Goal: Task Accomplishment & Management: Use online tool/utility

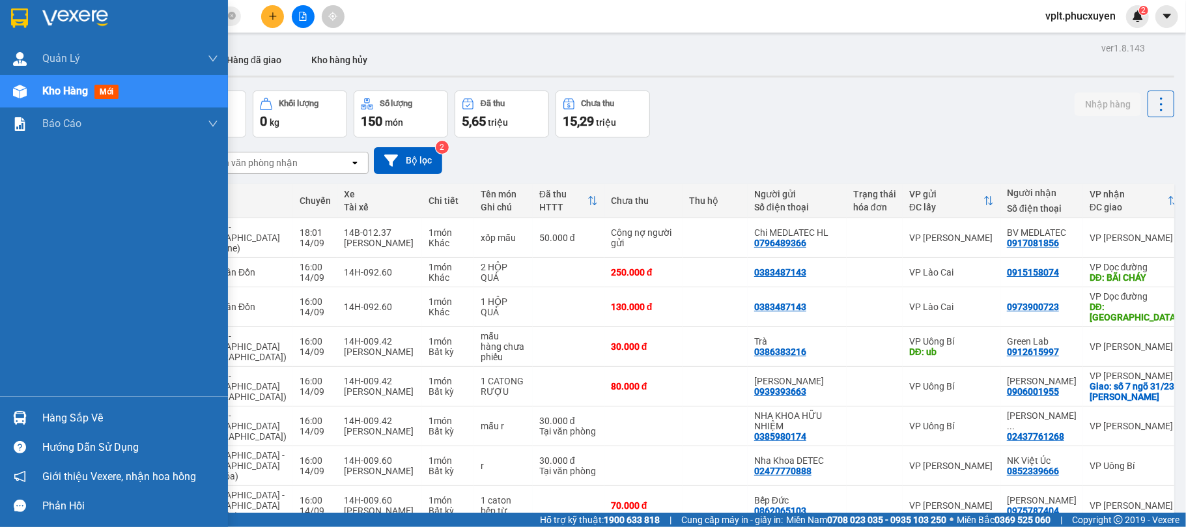
click at [98, 413] on div "Hàng sắp về" at bounding box center [130, 418] width 176 height 20
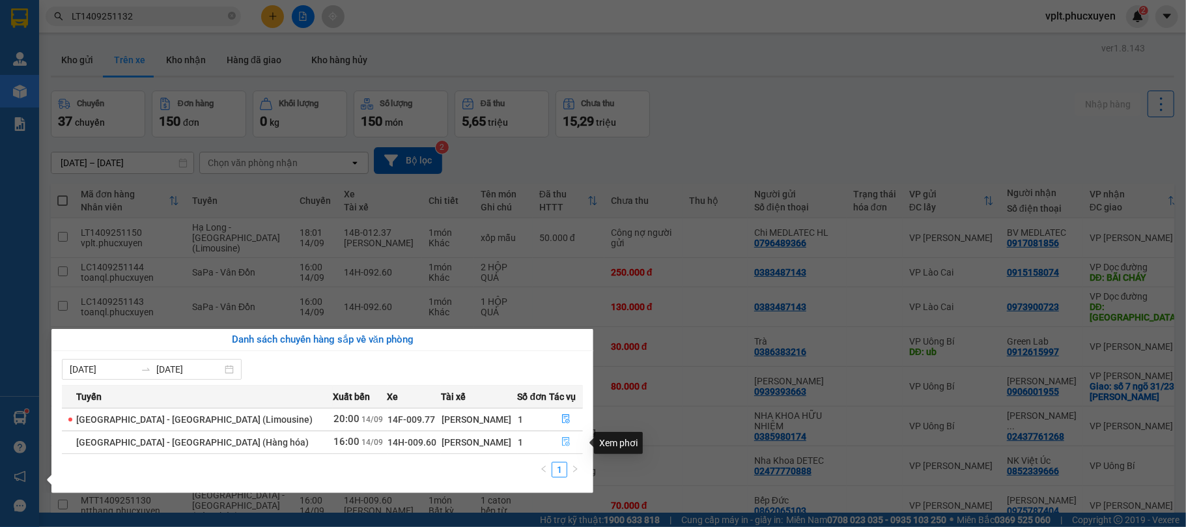
click at [564, 438] on icon "file-done" at bounding box center [565, 441] width 9 height 9
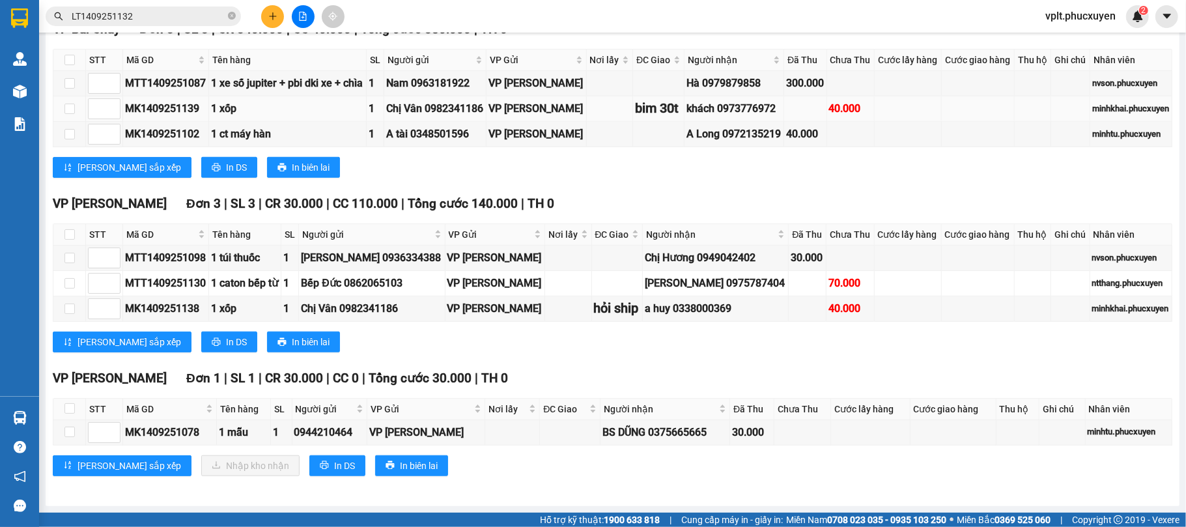
scroll to position [662, 0]
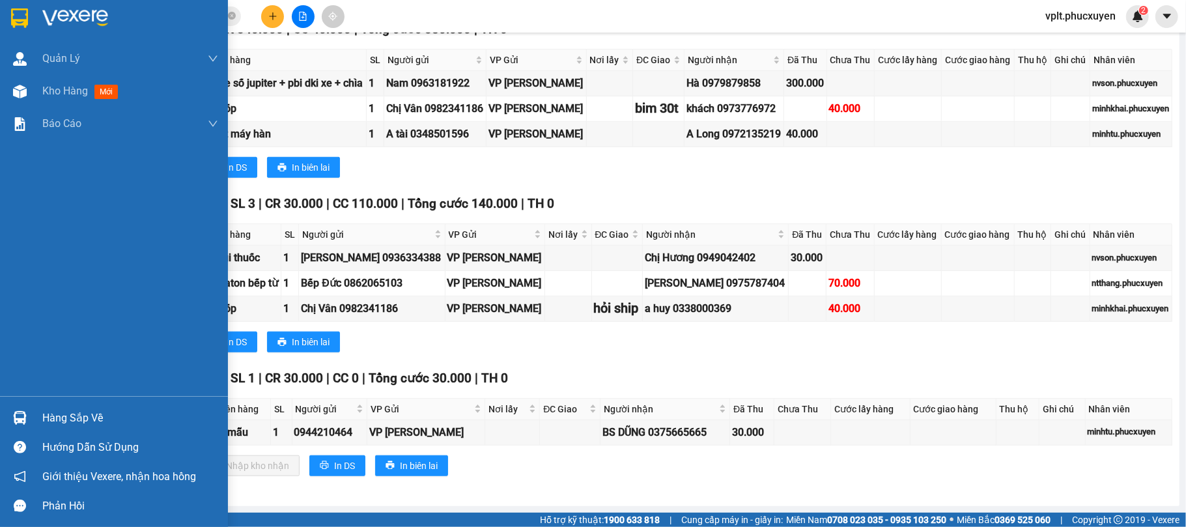
click at [70, 413] on div "Hàng sắp về" at bounding box center [130, 418] width 176 height 20
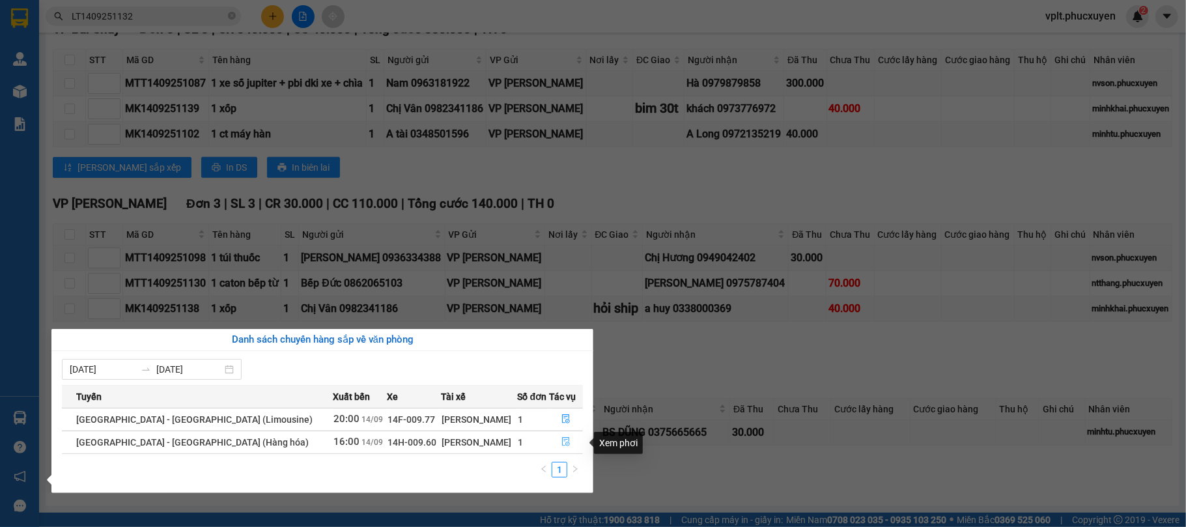
click at [554, 442] on button "button" at bounding box center [566, 442] width 33 height 21
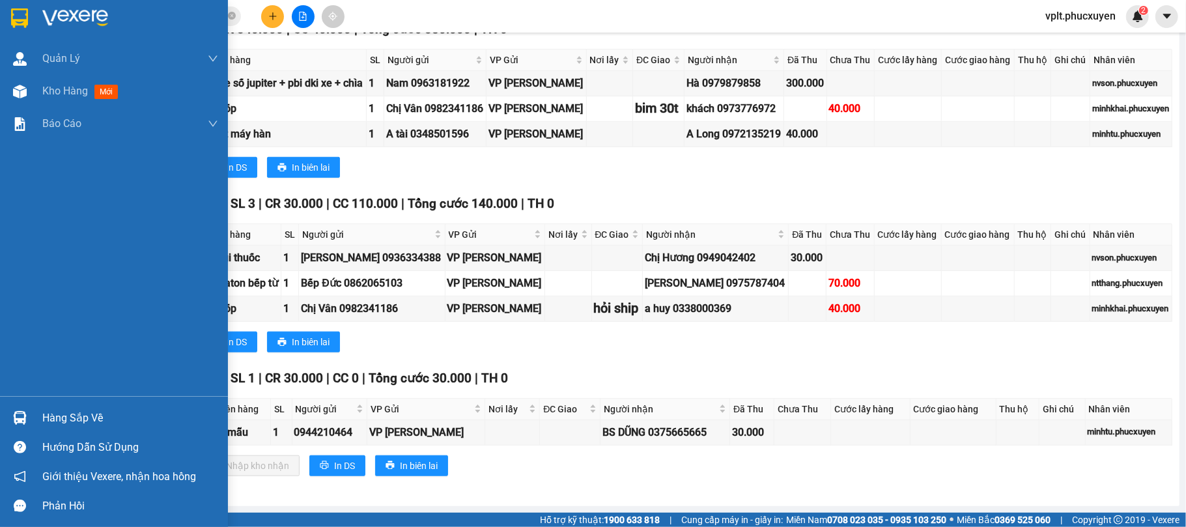
drag, startPoint x: 95, startPoint y: 418, endPoint x: 266, endPoint y: 428, distance: 171.6
click at [107, 418] on div "Hàng sắp về" at bounding box center [130, 418] width 176 height 20
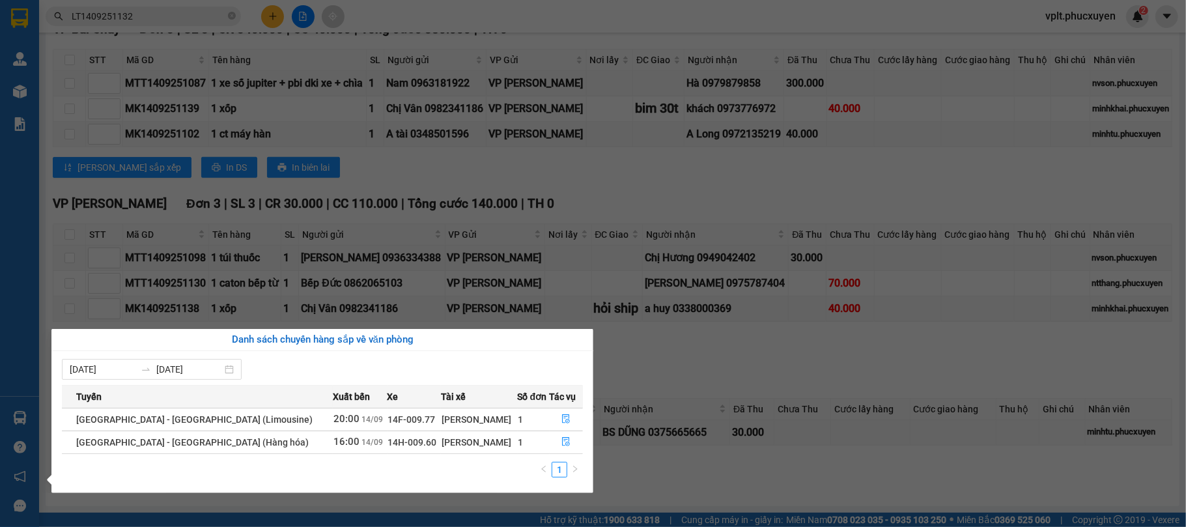
click at [675, 481] on section "Kết quả tìm kiếm ( 1 ) Bộ lọc Mã ĐH Trạng thái Món hàng Thu hộ Tổng cước Chưa c…" at bounding box center [593, 263] width 1186 height 527
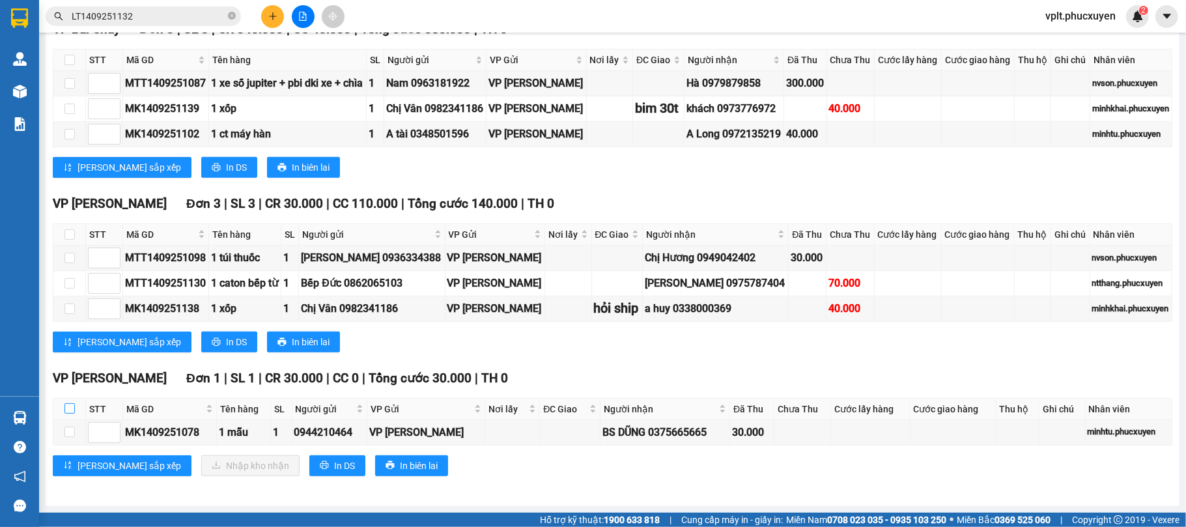
click at [72, 406] on input "checkbox" at bounding box center [69, 408] width 10 height 10
checkbox input "true"
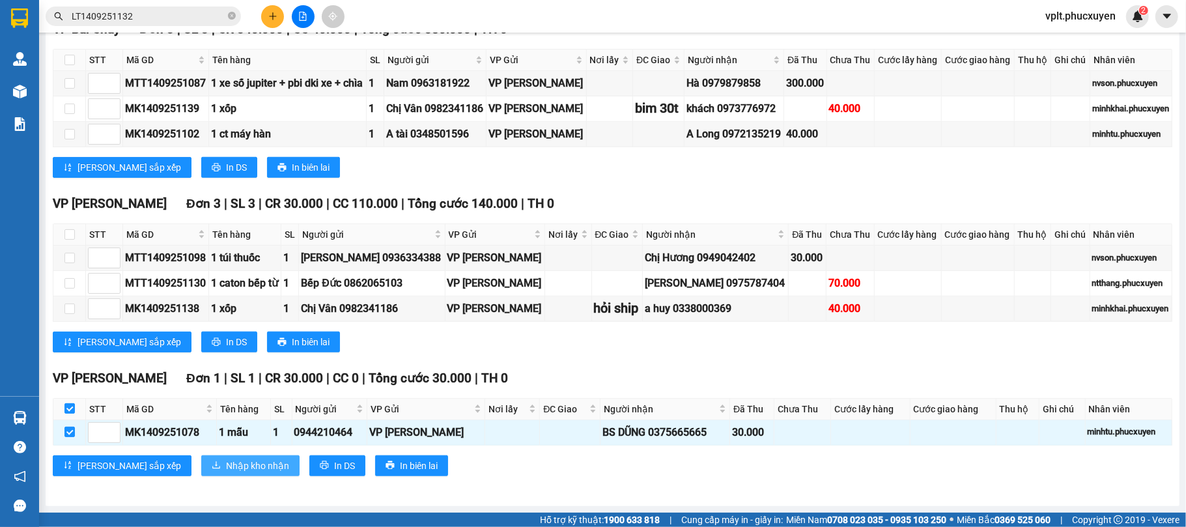
click at [226, 461] on span "Nhập kho nhận" at bounding box center [257, 466] width 63 height 14
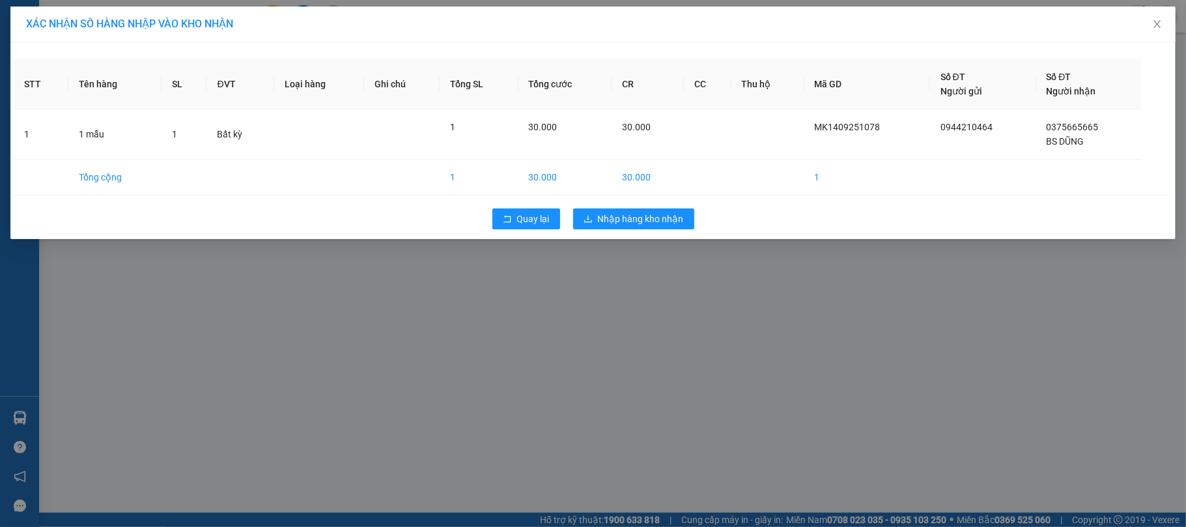
click at [634, 235] on div "Quay lại Nhập hàng kho nhận" at bounding box center [593, 219] width 1159 height 34
click at [633, 225] on span "Nhập hàng kho nhận" at bounding box center [641, 219] width 86 height 14
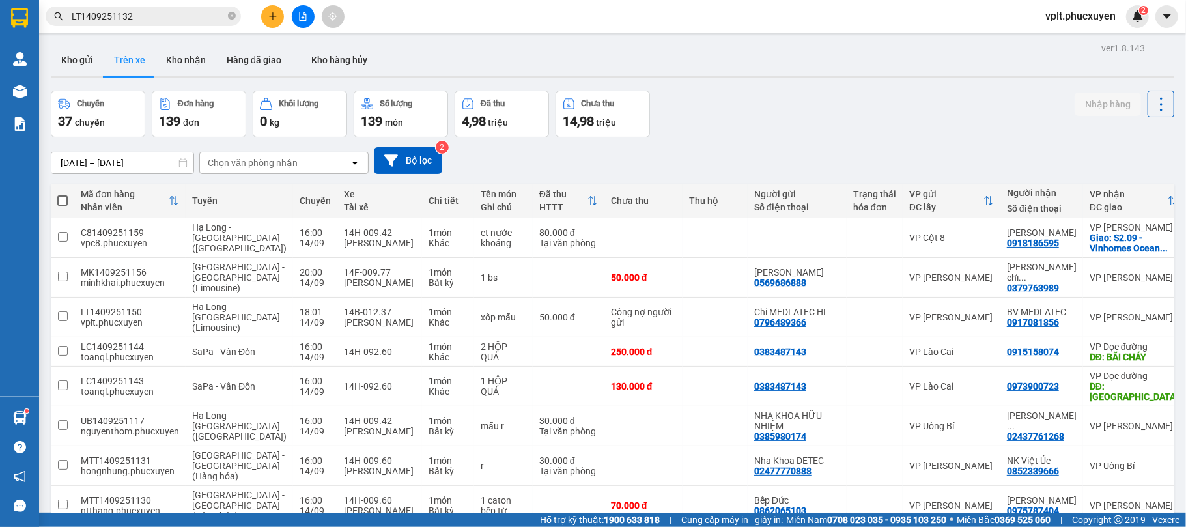
click at [1059, 17] on span "vplt.phucxuyen" at bounding box center [1080, 16] width 91 height 16
click at [1066, 45] on span "Đăng xuất" at bounding box center [1087, 40] width 64 height 14
